Goal: Transaction & Acquisition: Purchase product/service

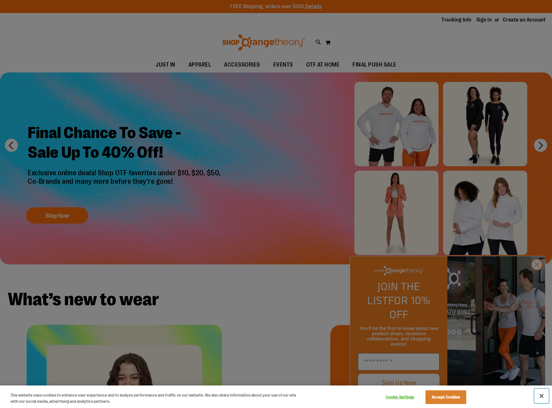
click at [542, 395] on button "Close" at bounding box center [541, 395] width 14 height 14
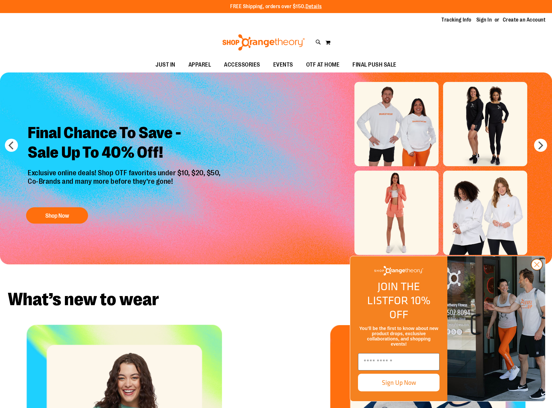
click at [537, 267] on icon "Close dialog" at bounding box center [537, 264] width 5 height 5
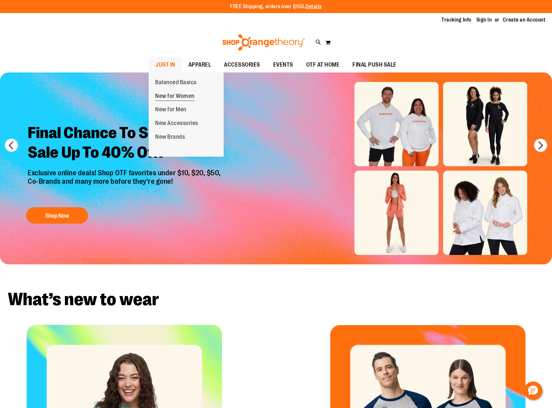
click at [169, 98] on span "New for Women" at bounding box center [174, 97] width 39 height 8
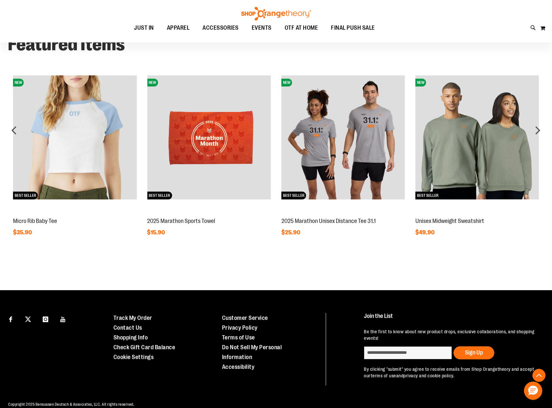
scroll to position [258, 0]
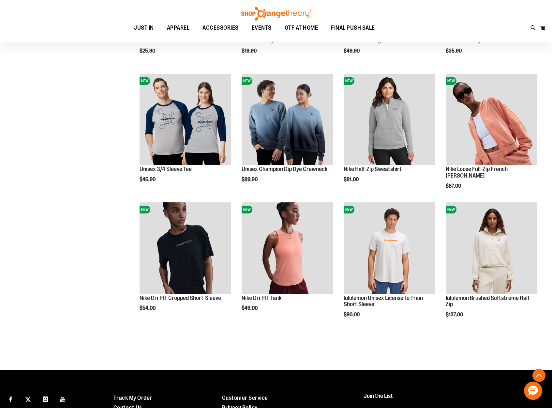
scroll to position [239, 0]
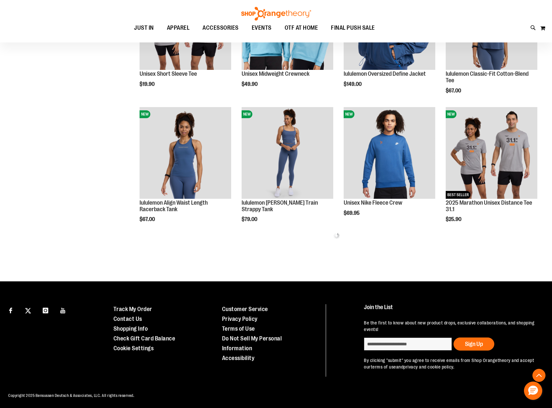
scroll to position [671, 0]
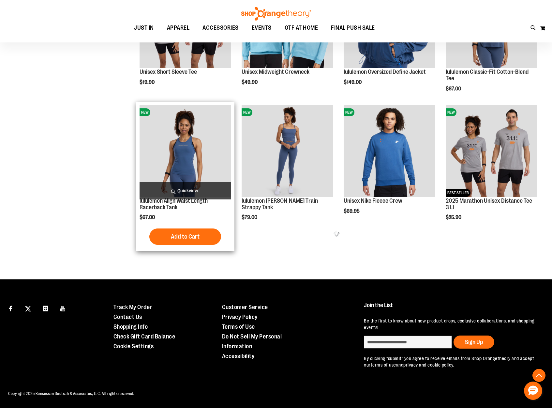
click at [186, 155] on img "product" at bounding box center [186, 151] width 92 height 92
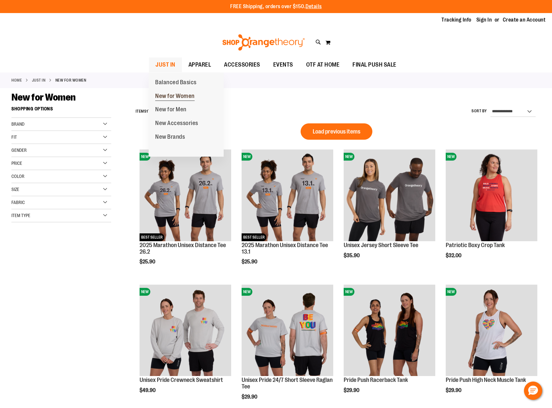
click at [176, 97] on span "New for Women" at bounding box center [174, 97] width 39 height 8
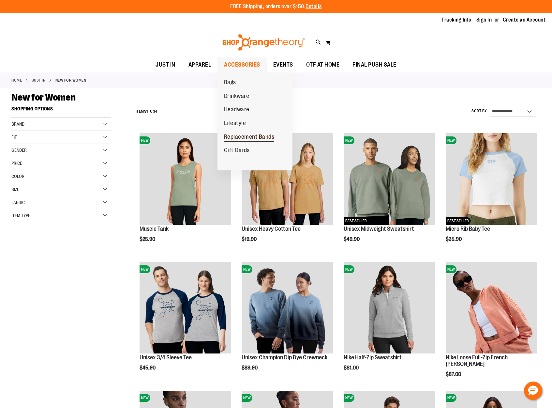
click at [259, 137] on span "Replacement Bands" at bounding box center [249, 137] width 51 height 8
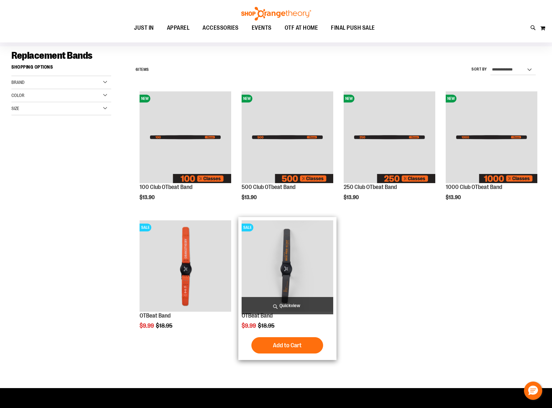
scroll to position [44, 0]
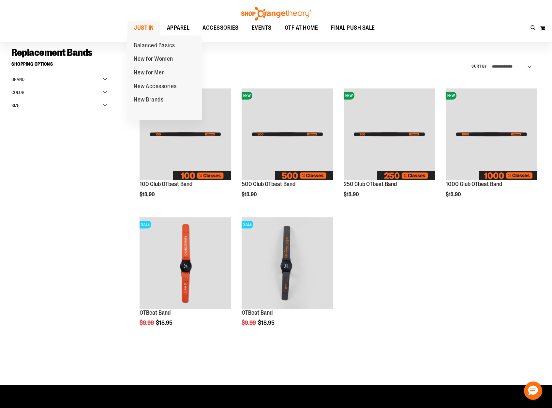
click at [137, 31] on span "JUST IN" at bounding box center [144, 28] width 20 height 15
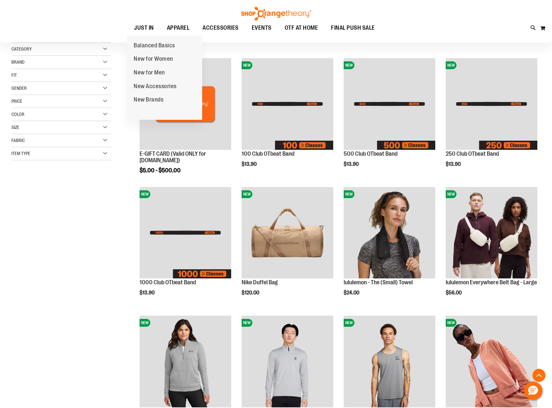
scroll to position [217, 0]
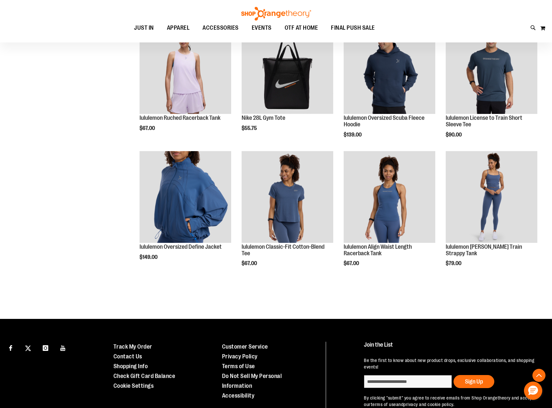
scroll to position [664, 0]
